Goal: Transaction & Acquisition: Download file/media

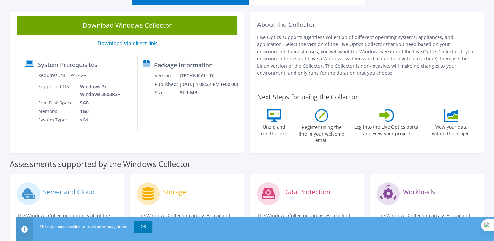
scroll to position [63, 0]
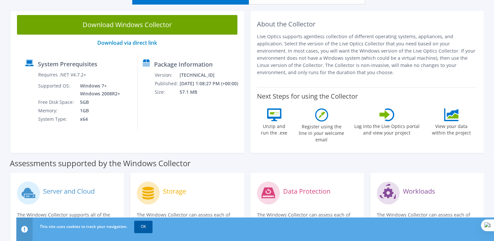
click at [143, 229] on link "OK" at bounding box center [143, 227] width 18 height 12
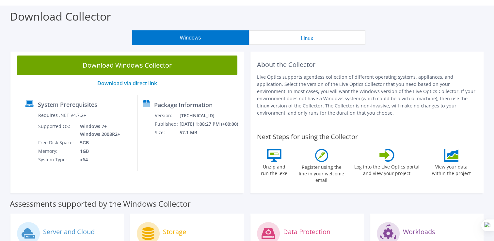
scroll to position [0, 0]
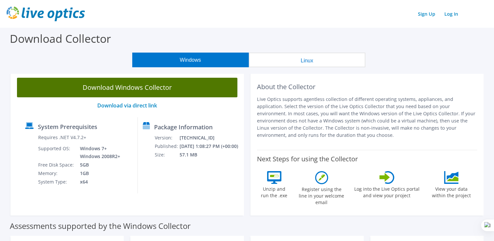
click at [135, 96] on link "Download Windows Collector" at bounding box center [127, 88] width 220 height 20
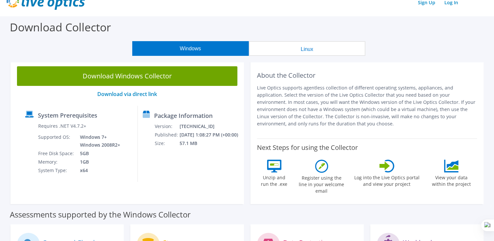
scroll to position [12, 0]
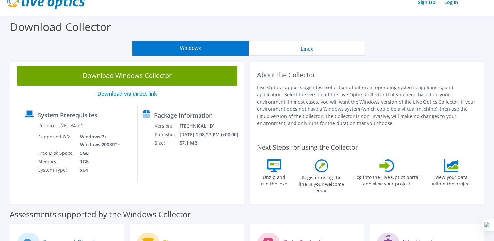
click at [401, 87] on p "Live Optics supports agentless collection of different operating systems, appli…" at bounding box center [367, 105] width 220 height 43
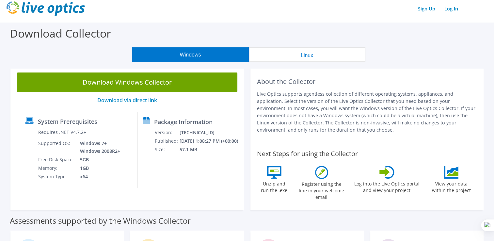
scroll to position [0, 0]
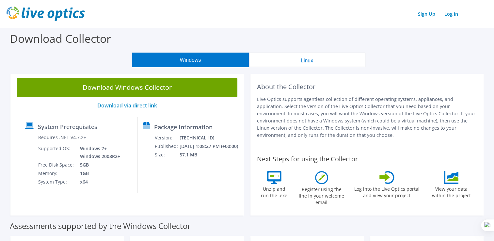
click at [285, 64] on button "Linux" at bounding box center [307, 60] width 117 height 15
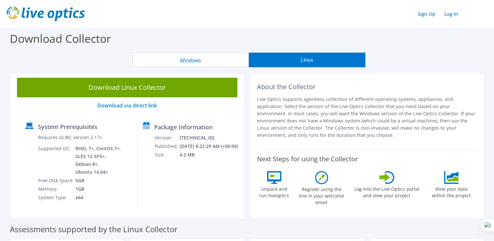
click at [216, 60] on button "Windows" at bounding box center [190, 60] width 117 height 15
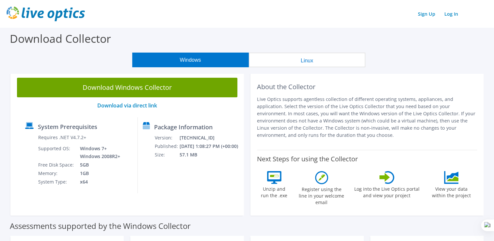
click at [292, 53] on button "Linux" at bounding box center [307, 60] width 117 height 15
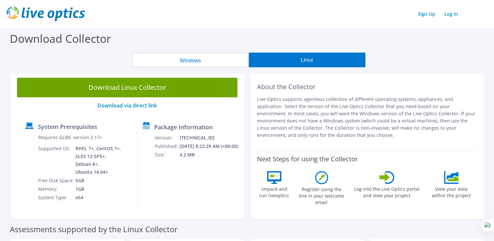
click at [215, 65] on button "Windows" at bounding box center [190, 60] width 117 height 15
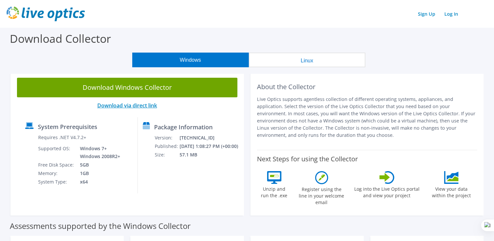
click at [151, 108] on link "Download via direct link" at bounding box center [127, 105] width 60 height 7
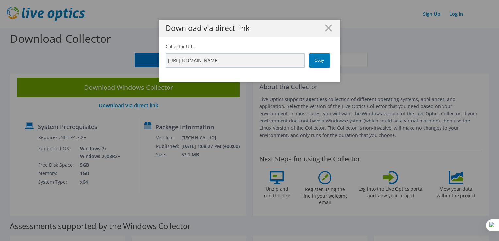
click at [320, 31] on h1 "Download via direct link" at bounding box center [250, 28] width 168 height 8
click at [326, 29] on icon at bounding box center [328, 27] width 7 height 7
